Goal: Check status: Check status

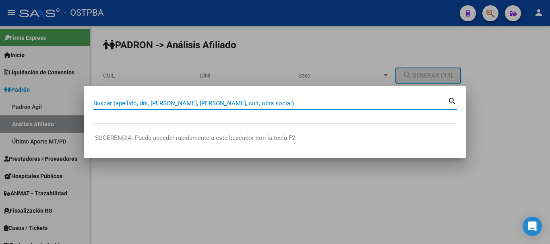
paste input "35.613.798"
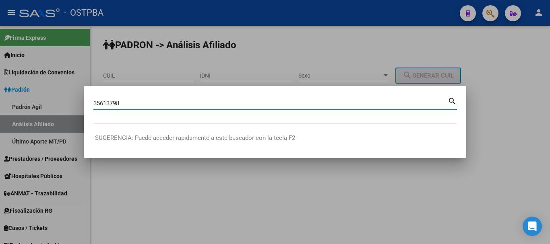
type input "35613798"
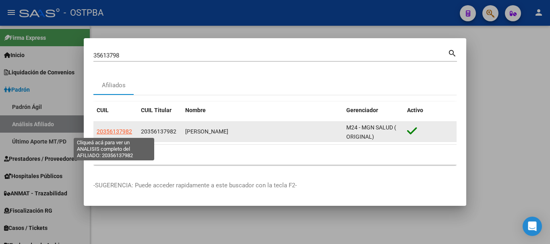
click at [127, 128] on span "20356137982" at bounding box center [114, 131] width 35 height 6
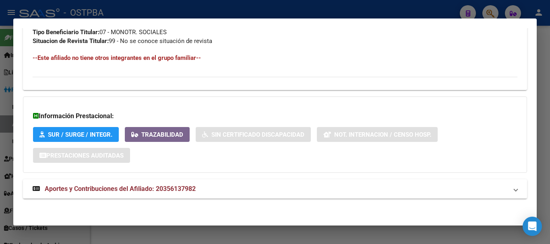
scroll to position [436, 0]
drag, startPoint x: 93, startPoint y: 88, endPoint x: 112, endPoint y: 89, distance: 19.0
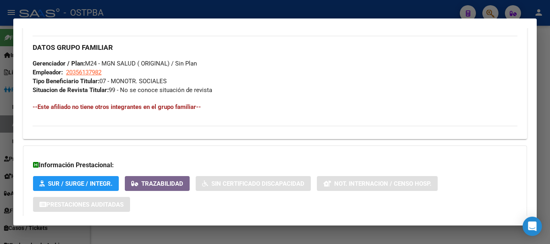
scroll to position [403, 0]
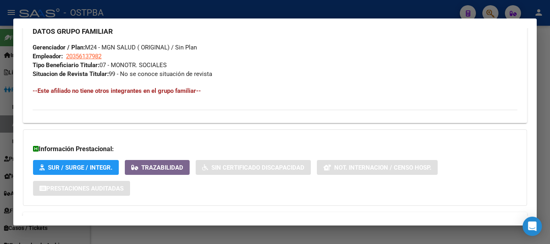
click at [112, 5] on div at bounding box center [275, 122] width 550 height 244
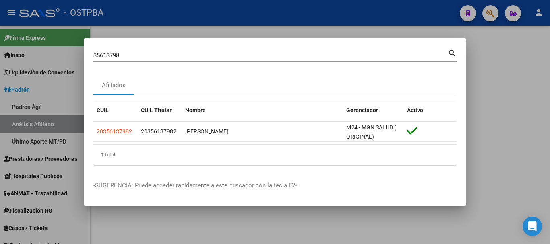
click at [223, 14] on div at bounding box center [275, 122] width 550 height 244
